Goal: Find specific page/section: Find specific page/section

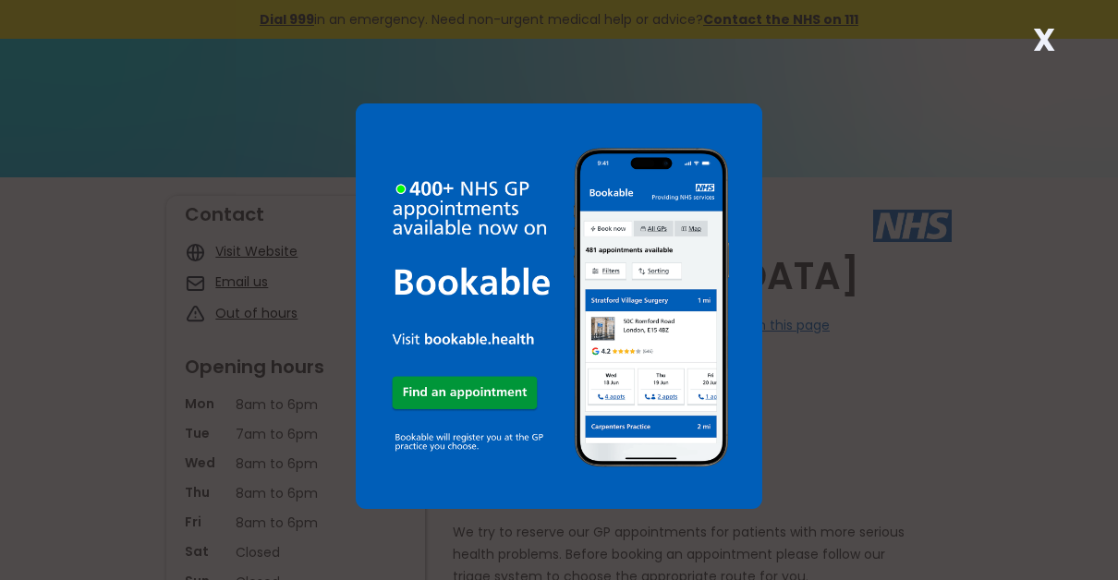
click at [1043, 36] on strong "X" at bounding box center [1044, 40] width 22 height 44
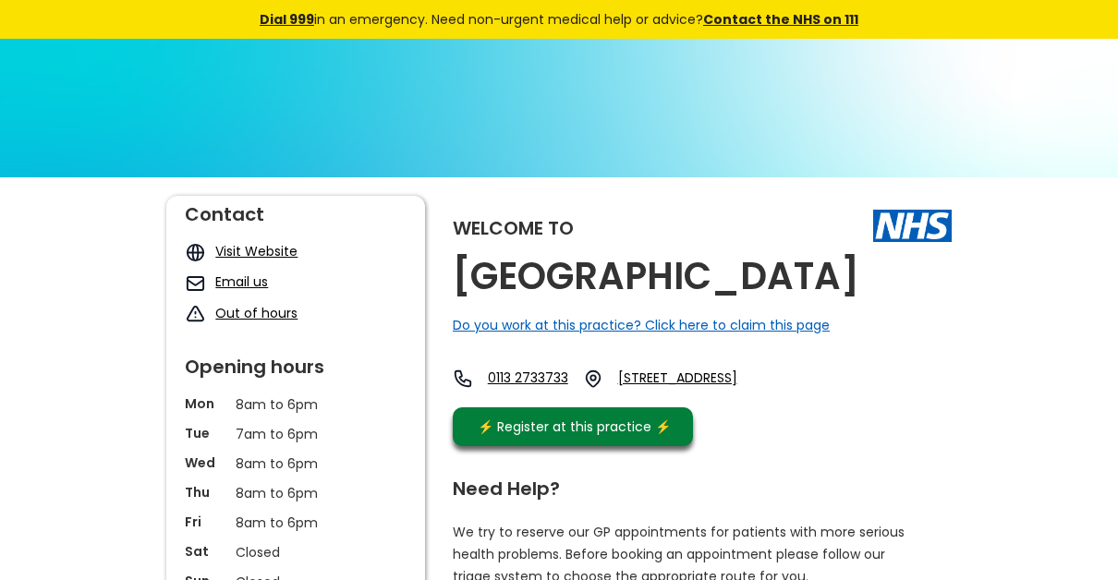
scroll to position [507, 0]
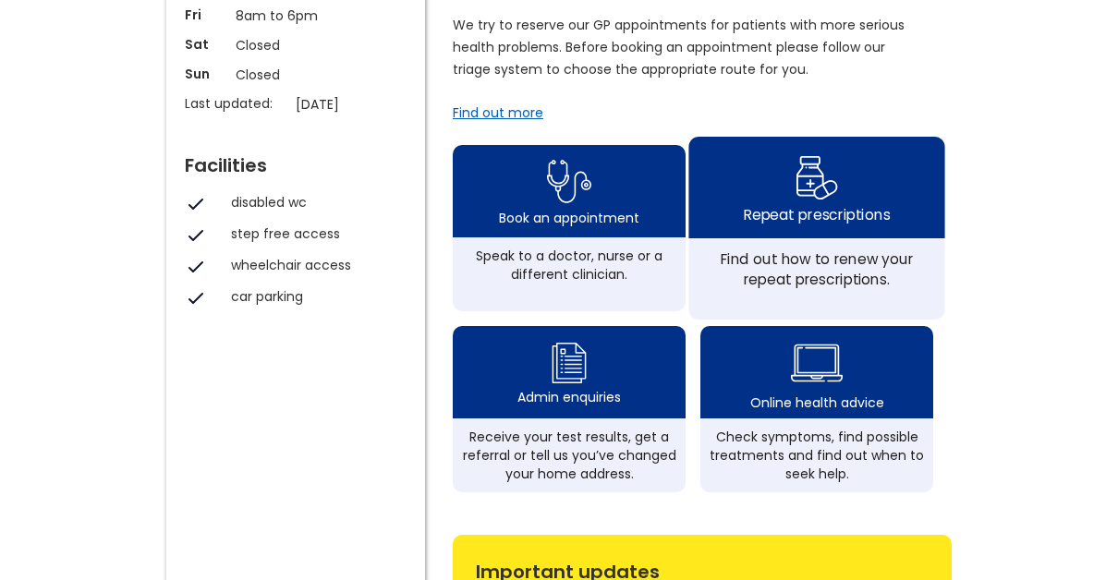
click at [814, 201] on img at bounding box center [816, 178] width 43 height 54
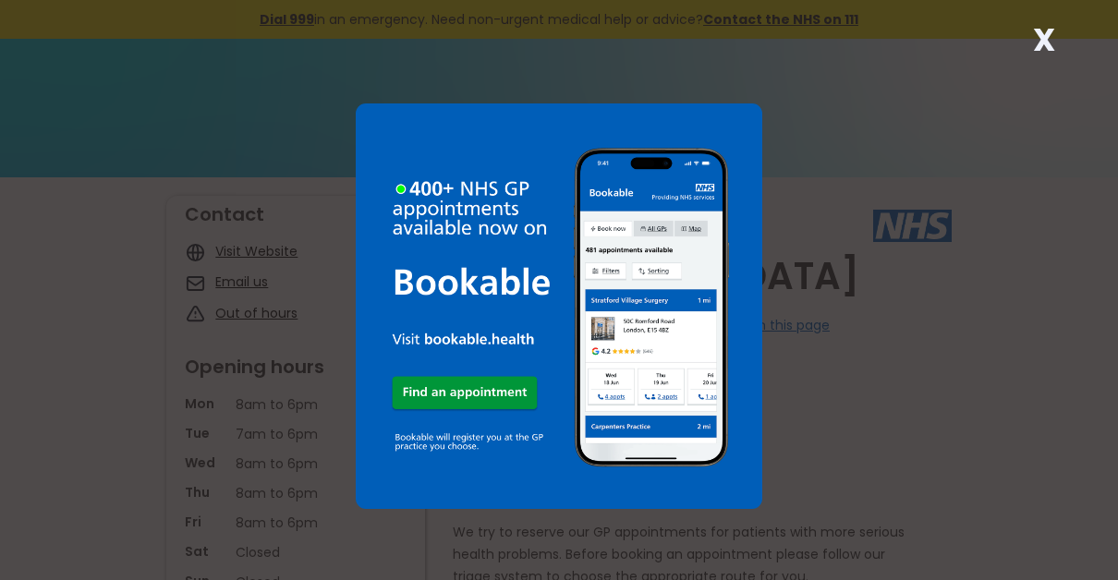
drag, startPoint x: 0, startPoint y: 0, endPoint x: 921, endPoint y: 55, distance: 922.2
click at [921, 55] on div "X" at bounding box center [559, 290] width 1118 height 580
drag, startPoint x: 921, startPoint y: 55, endPoint x: 1043, endPoint y: 106, distance: 133.4
click at [1043, 106] on div "X" at bounding box center [559, 290] width 1118 height 580
click at [1043, 39] on strong "X" at bounding box center [1044, 40] width 22 height 44
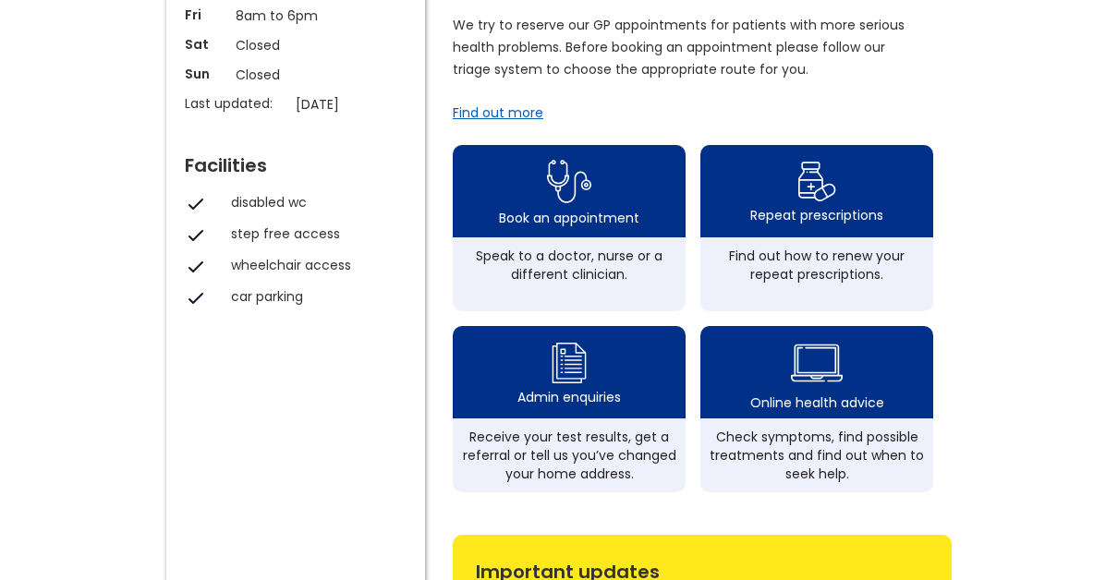
scroll to position [1015, 0]
